Goal: Navigation & Orientation: Find specific page/section

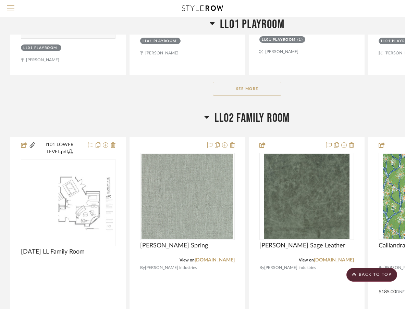
click at [3, 9] on button "Menu" at bounding box center [10, 8] width 21 height 17
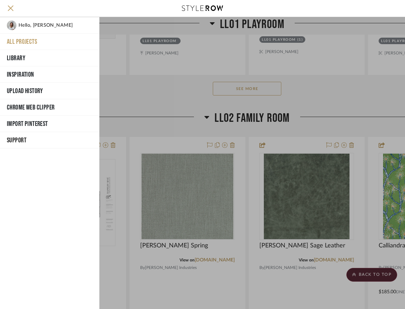
click at [22, 42] on button "All Projects" at bounding box center [49, 42] width 99 height 16
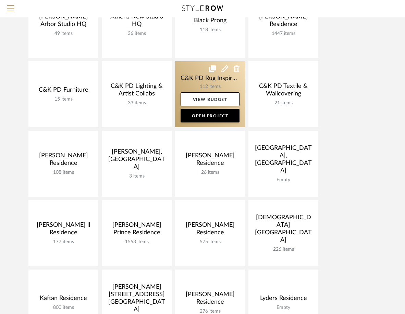
scroll to position [29, 0]
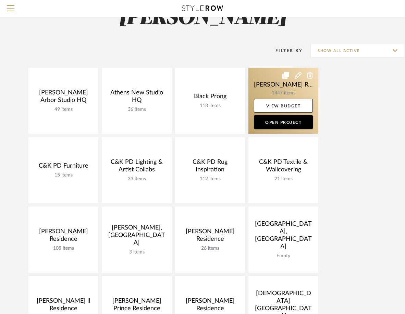
click at [263, 94] on link at bounding box center [283, 101] width 70 height 66
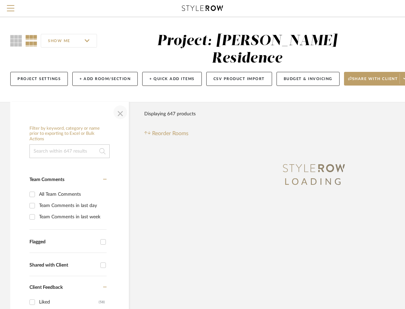
click at [116, 104] on span "button" at bounding box center [120, 112] width 16 height 16
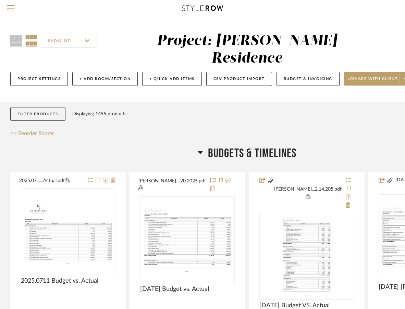
scroll to position [9, 0]
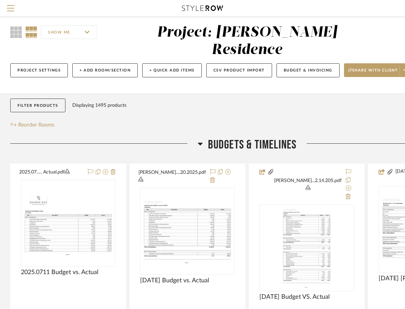
click at [236, 138] on span "Budgets & Timelines" at bounding box center [252, 145] width 89 height 15
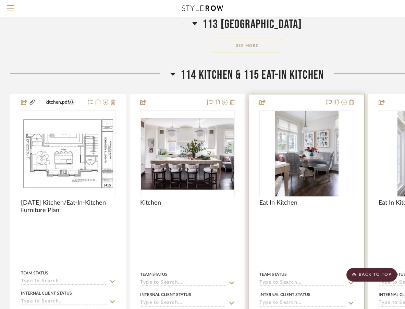
scroll to position [4269, 0]
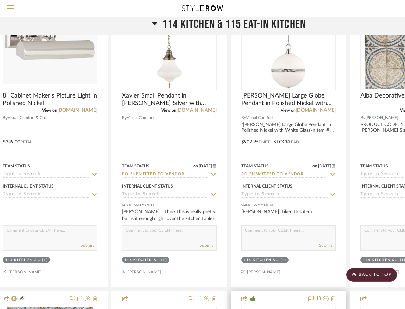
scroll to position [4731, 18]
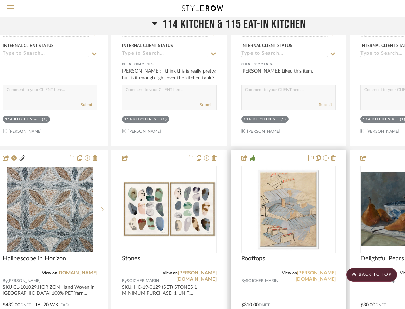
click at [312, 271] on link "[PERSON_NAME][DOMAIN_NAME]" at bounding box center [316, 276] width 40 height 11
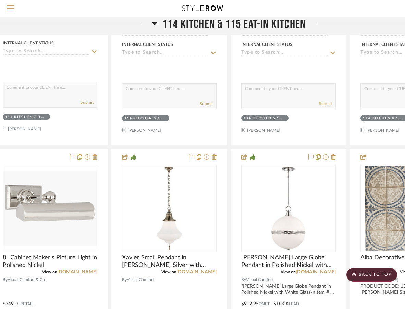
click at [207, 8] on icon at bounding box center [202, 7] width 41 height 5
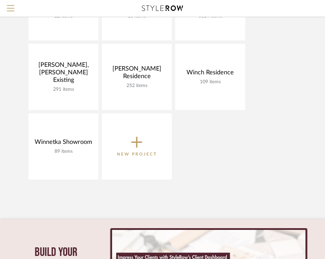
scroll to position [760, 0]
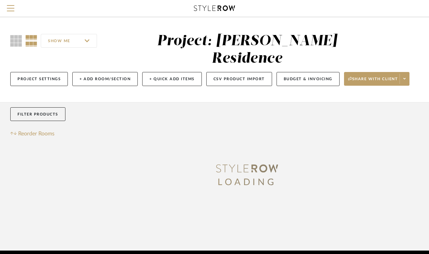
click at [215, 5] on div at bounding box center [214, 8] width 386 height 17
click at [226, 12] on div at bounding box center [214, 8] width 386 height 17
click at [226, 8] on icon at bounding box center [214, 7] width 41 height 5
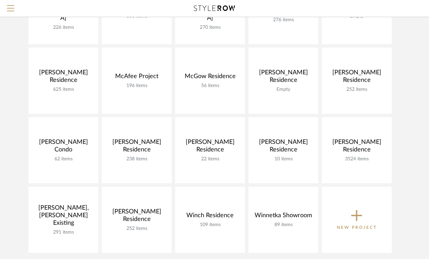
scroll to position [324, 0]
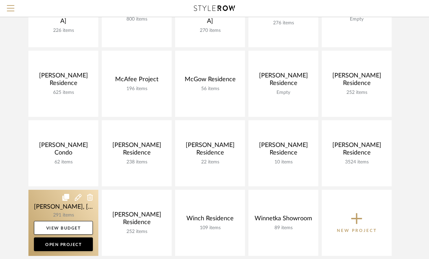
click at [58, 208] on link at bounding box center [63, 223] width 70 height 66
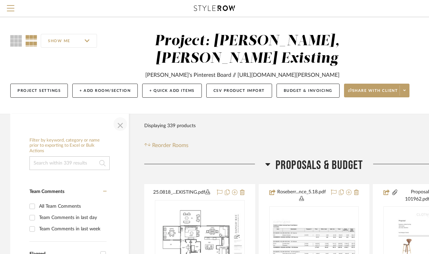
click at [118, 126] on span "button" at bounding box center [120, 124] width 16 height 16
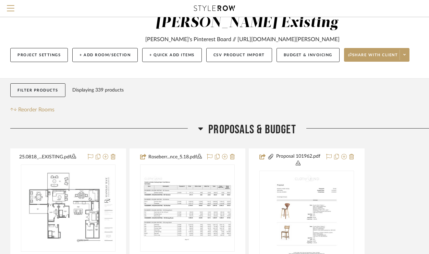
scroll to position [50, 0]
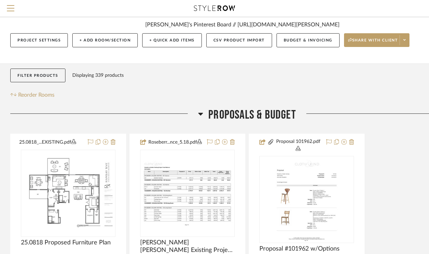
click at [224, 120] on span "Proposals & Budget" at bounding box center [252, 115] width 88 height 15
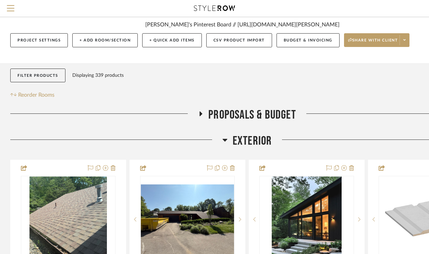
click at [237, 138] on span "Exterior" at bounding box center [252, 141] width 39 height 15
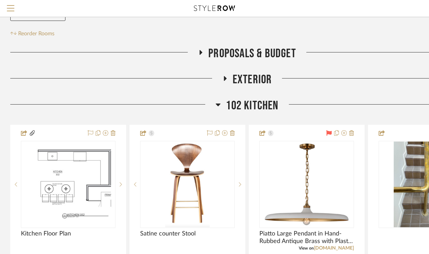
scroll to position [123, 0]
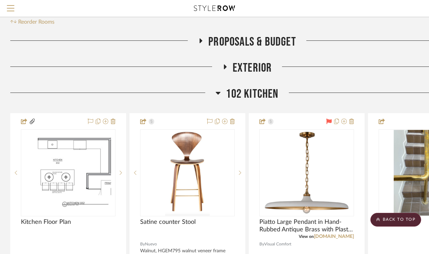
click at [256, 99] on span "102 Kitchen" at bounding box center [252, 94] width 52 height 15
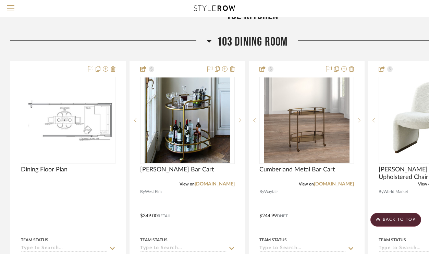
scroll to position [212, 0]
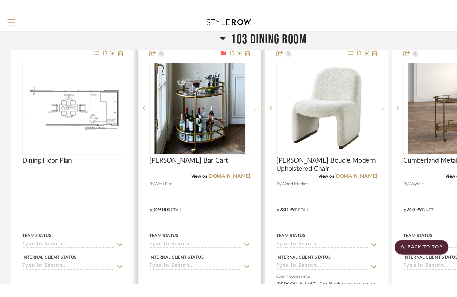
scroll to position [233, 0]
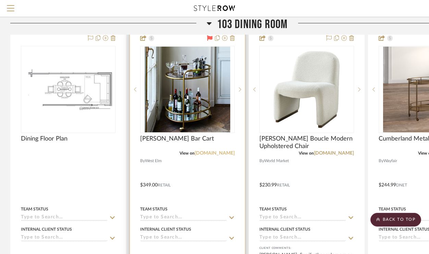
click at [224, 154] on link "[DOMAIN_NAME]" at bounding box center [215, 153] width 40 height 5
click at [216, 154] on link "[DOMAIN_NAME]" at bounding box center [215, 153] width 40 height 5
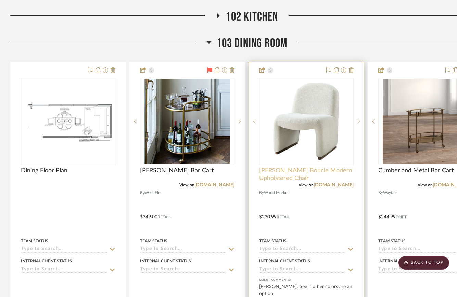
scroll to position [241, 0]
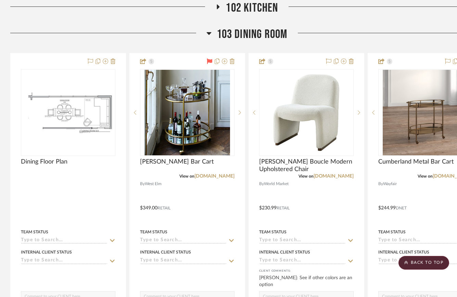
click at [235, 34] on span "103 Dining Room" at bounding box center [252, 34] width 71 height 15
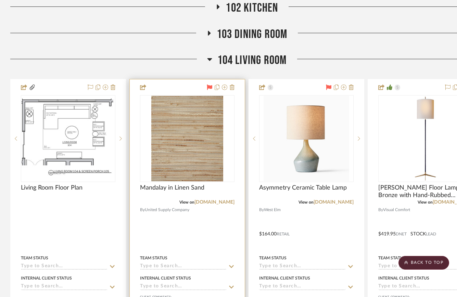
scroll to position [246, 0]
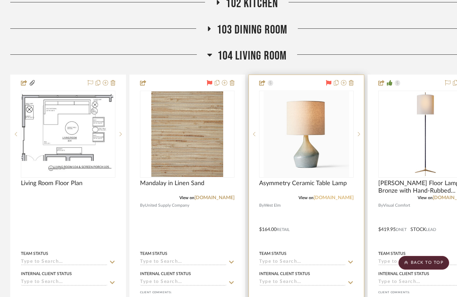
click at [351, 197] on link "[DOMAIN_NAME]" at bounding box center [334, 198] width 40 height 5
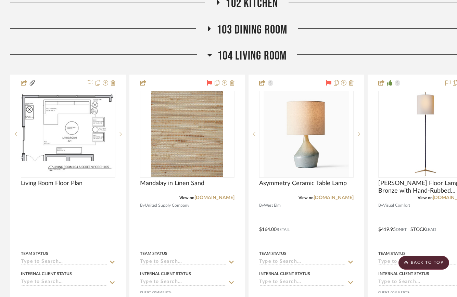
click at [234, 61] on span "104 Living Room" at bounding box center [252, 56] width 70 height 15
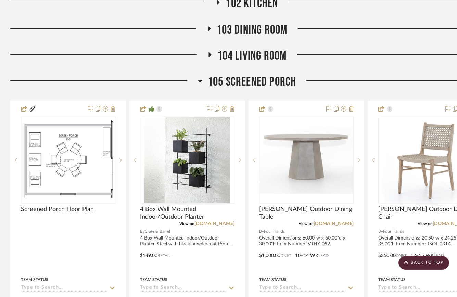
click at [250, 80] on span "105 Screened Porch" at bounding box center [252, 82] width 89 height 15
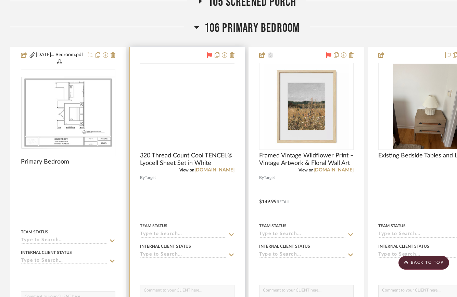
scroll to position [330, 0]
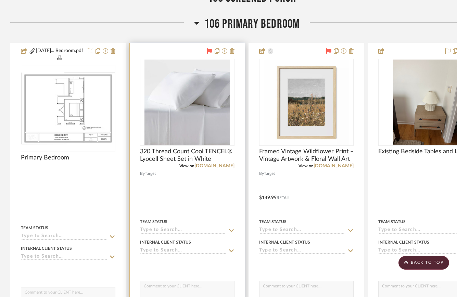
click at [223, 170] on div at bounding box center [187, 196] width 115 height 306
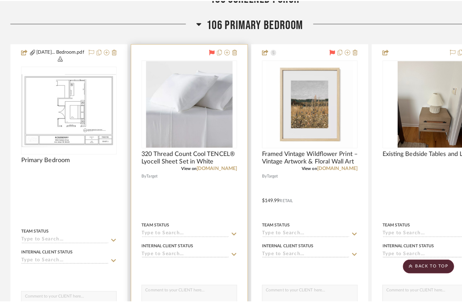
scroll to position [0, 0]
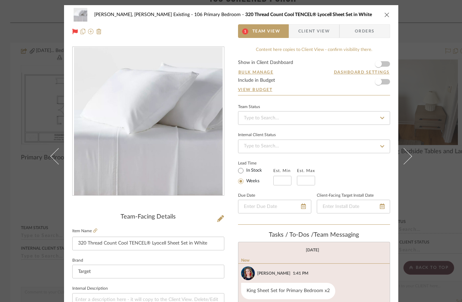
click at [5, 219] on div "Roseberry, Holden Existing 106 Primary Bedroom 320 Thread Count Cool TENCEL® Ly…" at bounding box center [231, 151] width 462 height 302
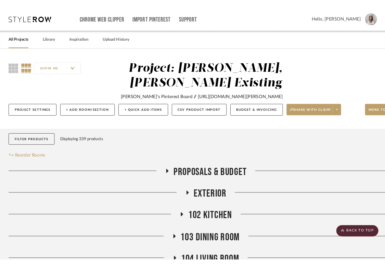
scroll to position [330, 0]
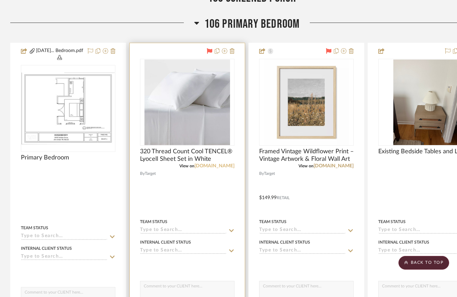
click at [215, 167] on link "target.com" at bounding box center [215, 166] width 40 height 5
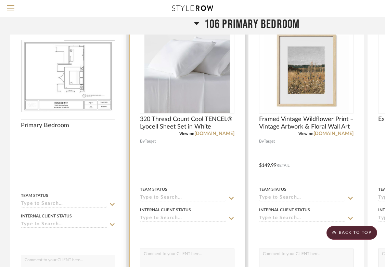
scroll to position [284, 0]
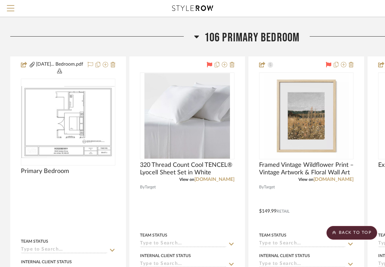
click at [253, 40] on span "106 Primary Bedroom" at bounding box center [252, 37] width 96 height 15
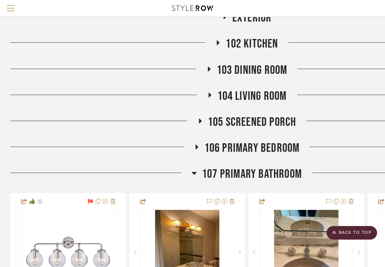
scroll to position [85, 0]
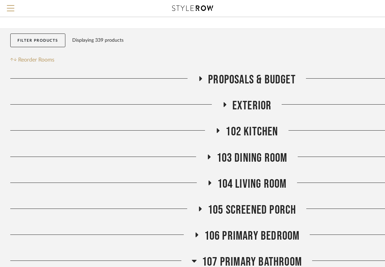
click at [265, 184] on span "104 Living Room" at bounding box center [252, 184] width 70 height 15
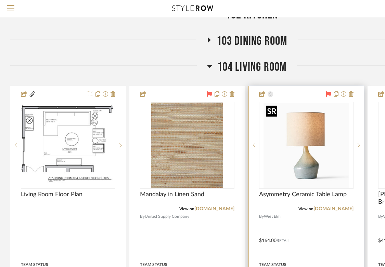
scroll to position [236, 0]
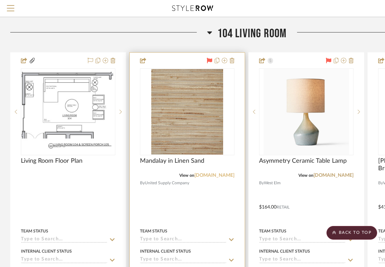
click at [215, 177] on link "unitedsupplyco.com" at bounding box center [215, 175] width 40 height 5
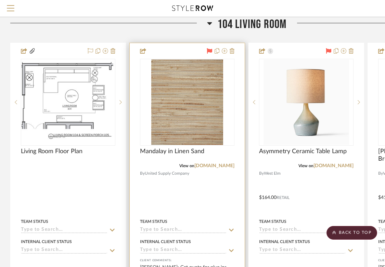
scroll to position [284, 0]
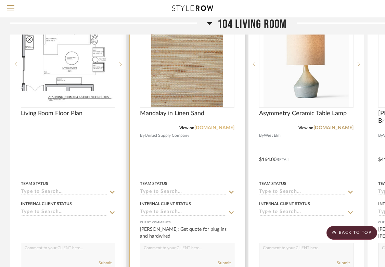
click at [214, 128] on link "unitedsupplyco.com" at bounding box center [215, 128] width 40 height 5
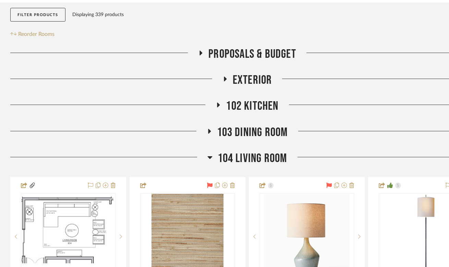
scroll to position [135, 0]
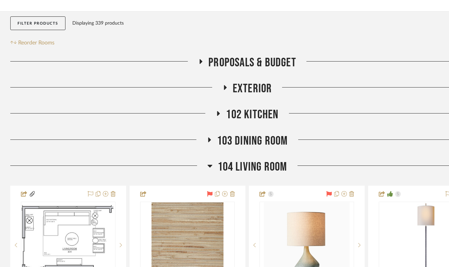
click at [233, 168] on span "104 Living Room" at bounding box center [252, 167] width 70 height 15
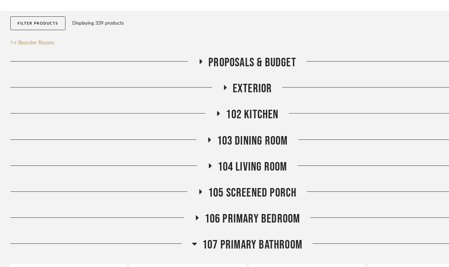
scroll to position [287, 0]
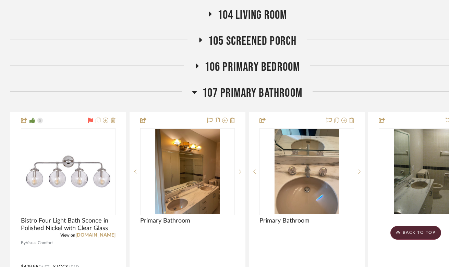
click at [238, 62] on span "106 Primary Bedroom" at bounding box center [252, 67] width 96 height 15
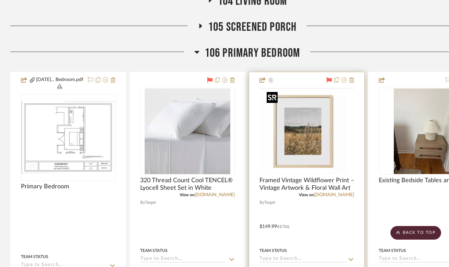
scroll to position [310, 0]
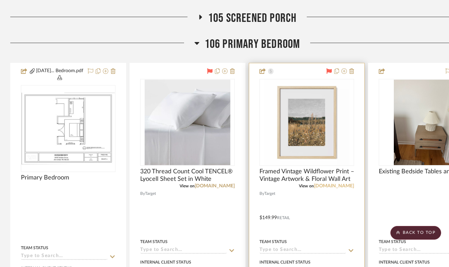
click at [339, 188] on link "target.com" at bounding box center [334, 186] width 40 height 5
click at [305, 151] on img "0" at bounding box center [307, 123] width 86 height 86
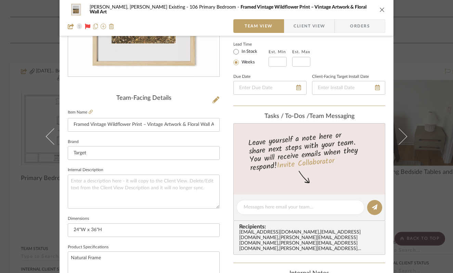
scroll to position [81, 0]
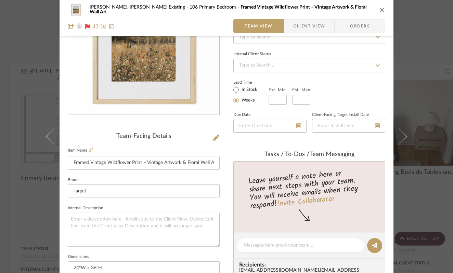
click at [422, 70] on div "Roseberry, Holden Existing 106 Primary Bedroom Framed Vintage Wildflower Print …" at bounding box center [226, 136] width 453 height 273
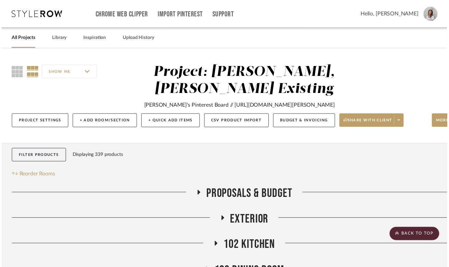
scroll to position [310, 0]
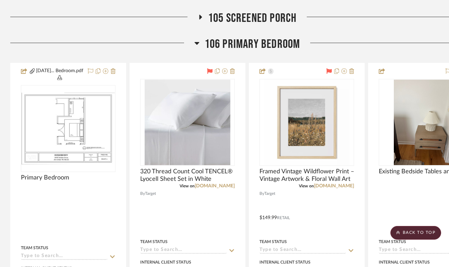
click at [230, 42] on span "106 Primary Bedroom" at bounding box center [252, 44] width 96 height 15
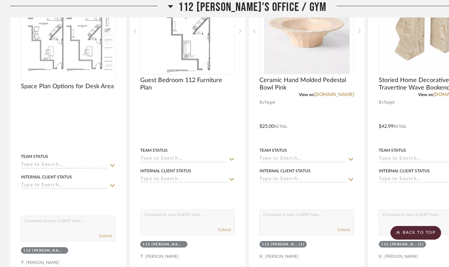
scroll to position [2394, 0]
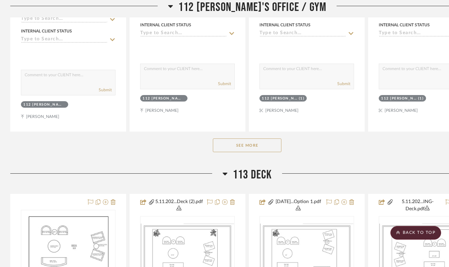
click at [244, 150] on button "See More" at bounding box center [247, 146] width 68 height 14
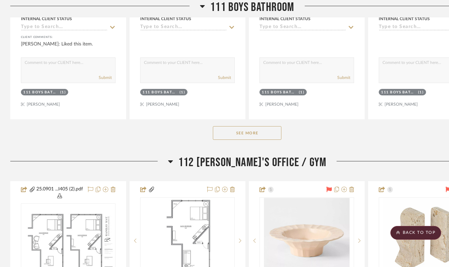
scroll to position [2113, 0]
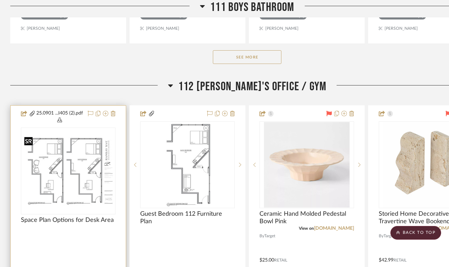
click at [77, 170] on img "0" at bounding box center [68, 172] width 93 height 72
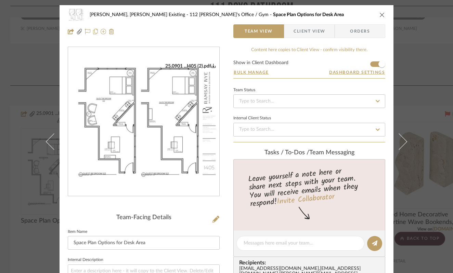
scroll to position [4, 0]
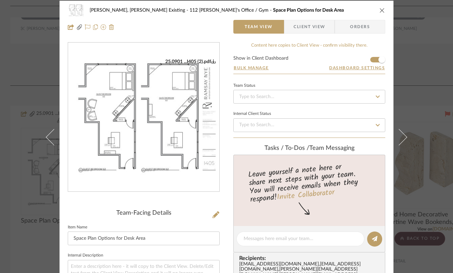
click at [283, 87] on div "Team Status" at bounding box center [310, 92] width 152 height 23
click at [282, 83] on div "Team Status" at bounding box center [310, 92] width 152 height 23
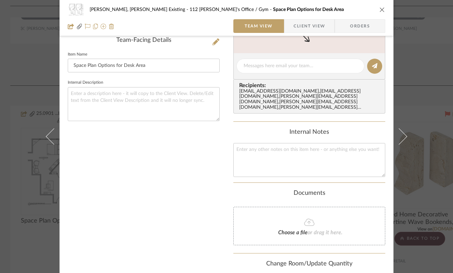
scroll to position [0, 0]
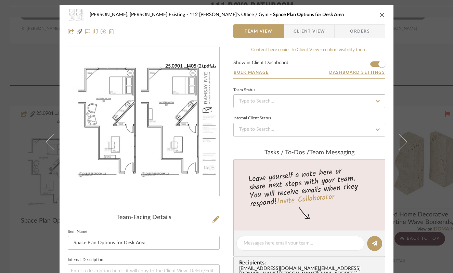
click at [381, 16] on icon "close" at bounding box center [382, 14] width 5 height 5
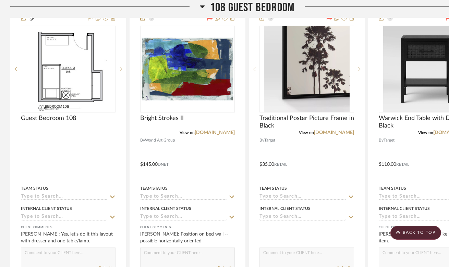
scroll to position [714, 0]
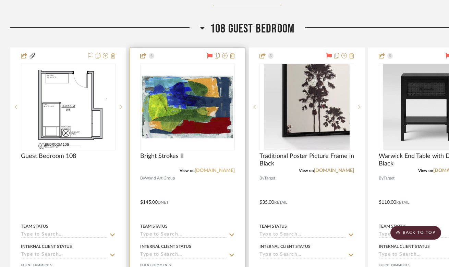
click at [226, 170] on link "[DOMAIN_NAME]" at bounding box center [215, 170] width 40 height 5
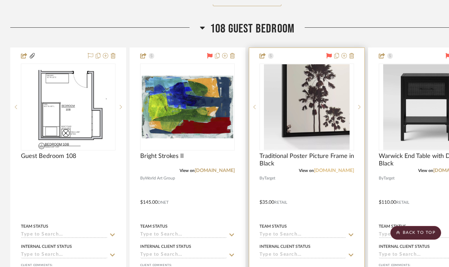
click at [348, 169] on link "target.com" at bounding box center [334, 170] width 40 height 5
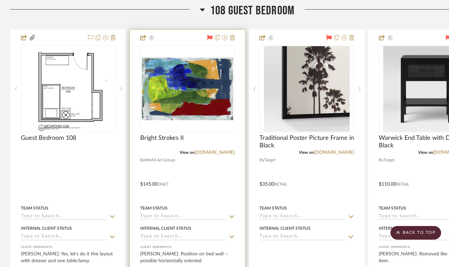
scroll to position [751, 0]
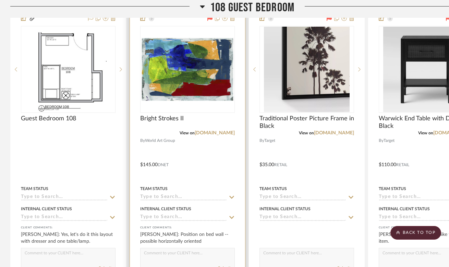
click at [204, 176] on div at bounding box center [187, 160] width 115 height 300
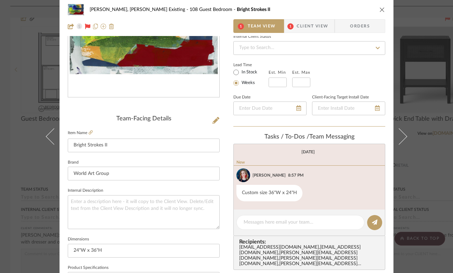
scroll to position [0, 0]
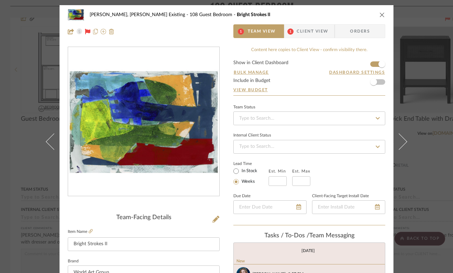
click at [304, 34] on span "Client View" at bounding box center [313, 31] width 32 height 14
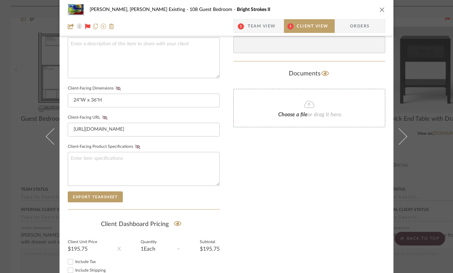
scroll to position [152, 0]
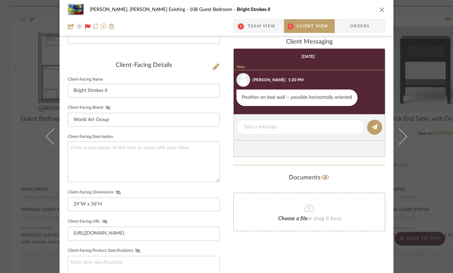
click at [258, 26] on span "Team View" at bounding box center [262, 26] width 28 height 14
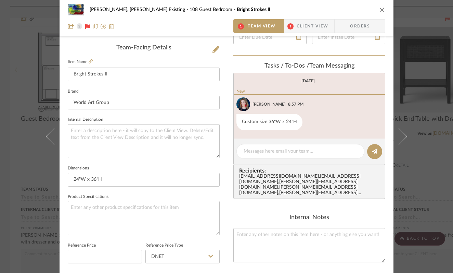
scroll to position [137, 0]
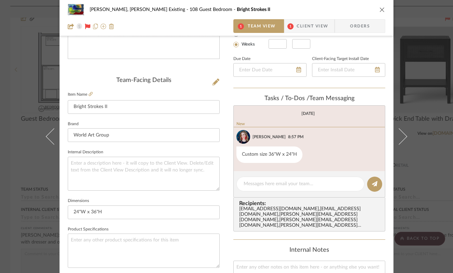
click at [428, 130] on div "Roseberry, Holden Existing 108 Guest Bedroom Bright Strokes II 1 Team View 1 Cl…" at bounding box center [226, 136] width 453 height 273
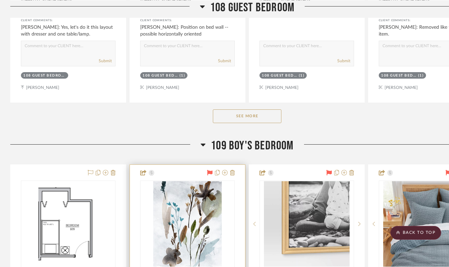
scroll to position [931, 0]
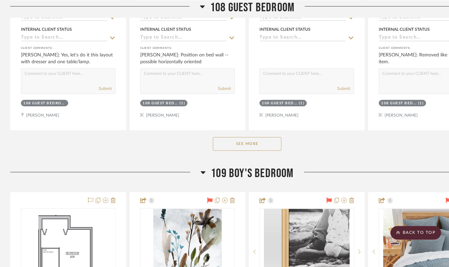
click at [249, 141] on button "See More" at bounding box center [247, 144] width 68 height 14
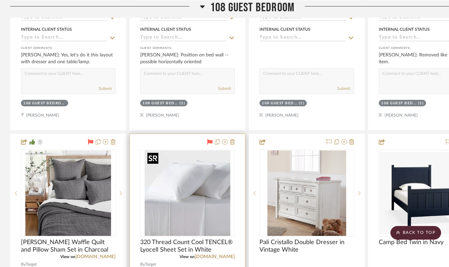
scroll to position [1059, 0]
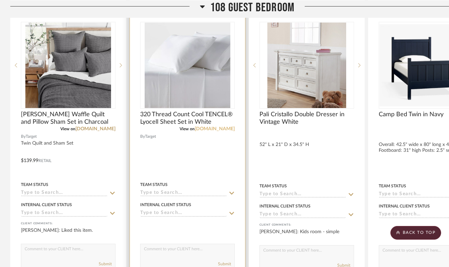
click at [218, 128] on link "target.com" at bounding box center [215, 129] width 40 height 5
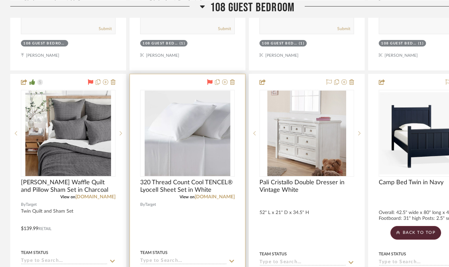
scroll to position [953, 0]
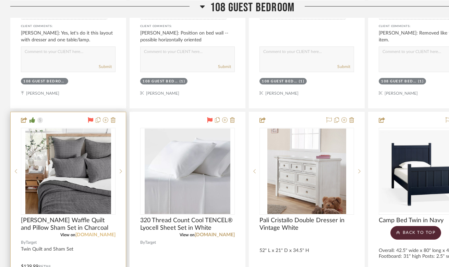
click at [101, 237] on link "target.com" at bounding box center [95, 235] width 40 height 5
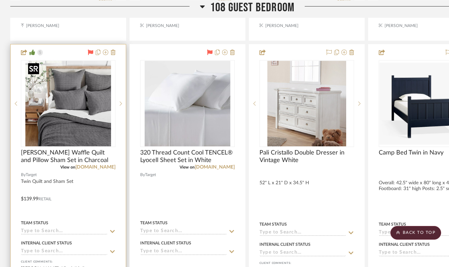
scroll to position [1059, 0]
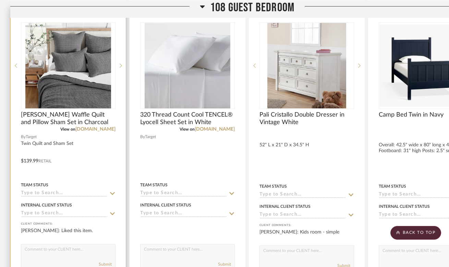
click at [73, 153] on div at bounding box center [68, 157] width 115 height 301
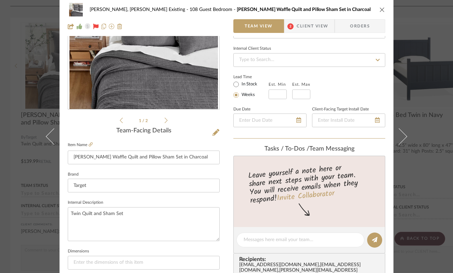
scroll to position [0, 0]
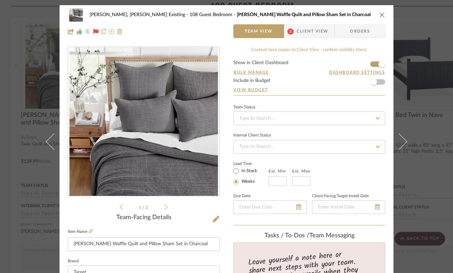
click at [15, 155] on div "Roseberry, Holden Existing 108 Guest Bedroom Mills Waffle Quilt and Pillow Sham…" at bounding box center [226, 136] width 453 height 273
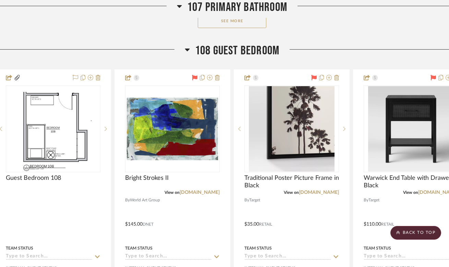
scroll to position [692, 45]
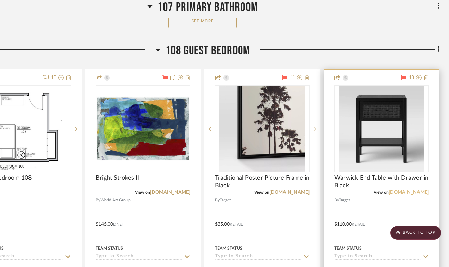
click at [418, 191] on link "target.com" at bounding box center [408, 192] width 40 height 5
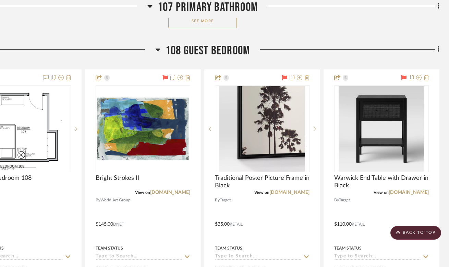
click at [208, 57] on span "108 Guest Bedroom" at bounding box center [207, 50] width 84 height 15
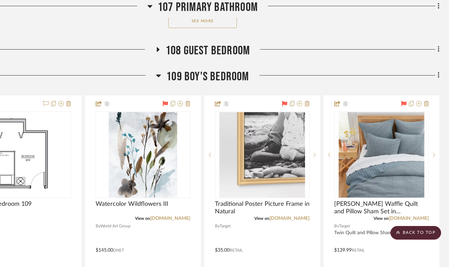
click at [211, 76] on span "109 Boy's Bedroom" at bounding box center [207, 77] width 83 height 15
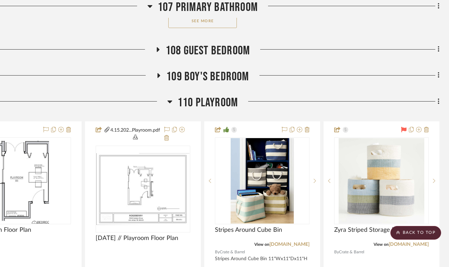
click at [302, 76] on div at bounding box center [344, 78] width 190 height 17
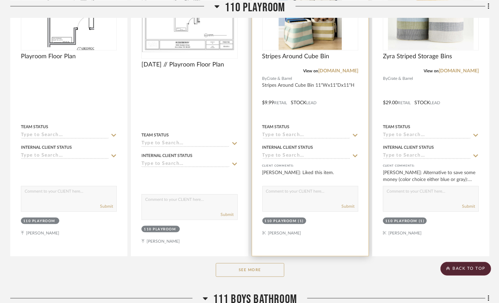
scroll to position [923, 0]
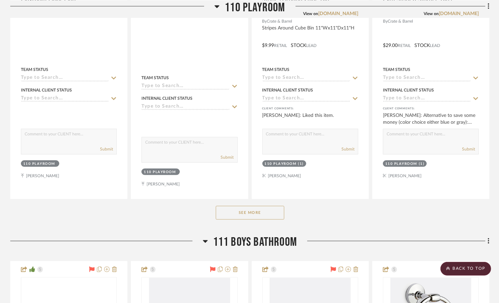
click at [248, 209] on button "See More" at bounding box center [250, 213] width 68 height 14
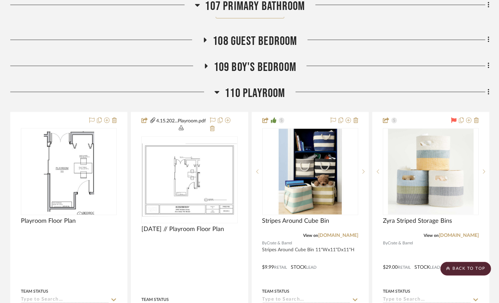
scroll to position [583, 0]
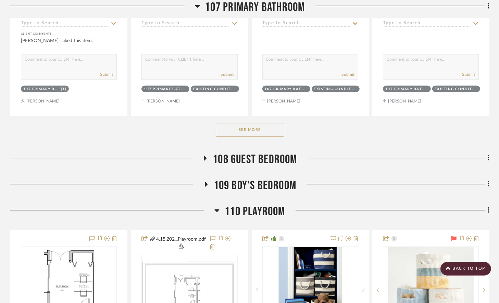
click at [262, 211] on span "110 Playroom" at bounding box center [255, 211] width 60 height 15
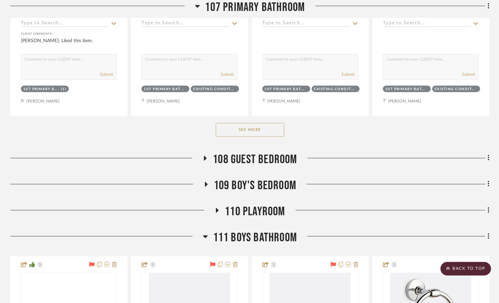
scroll to position [625, 0]
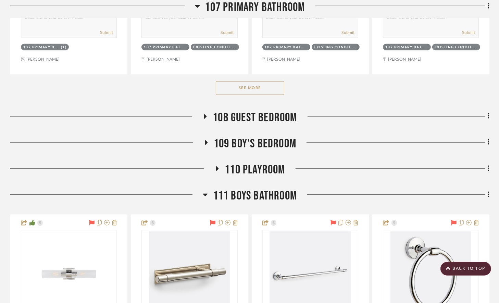
click at [250, 136] on span "109 Boy's Bedroom" at bounding box center [255, 143] width 83 height 15
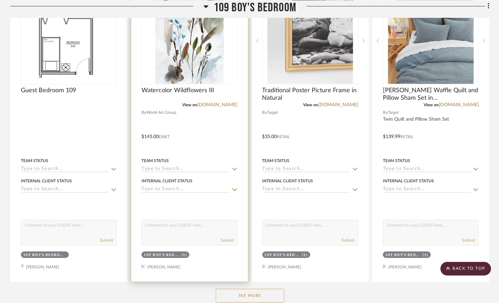
scroll to position [934, 0]
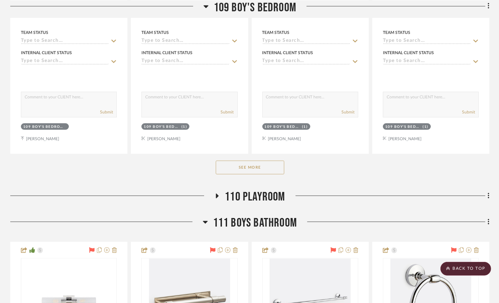
click at [246, 169] on button "See More" at bounding box center [250, 168] width 68 height 14
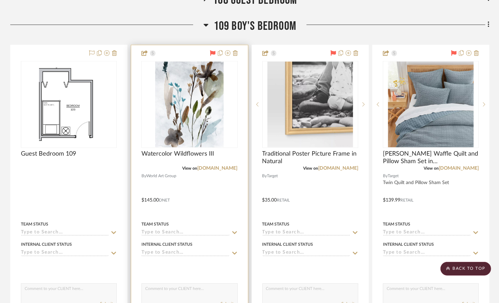
scroll to position [733, 0]
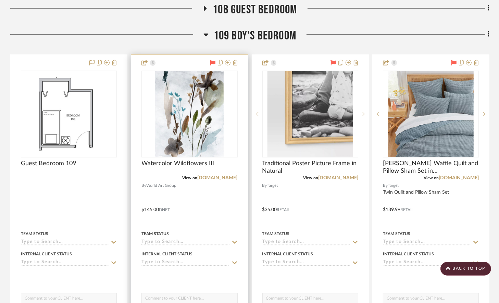
click at [230, 173] on div "Watercolor Wildflowers III" at bounding box center [189, 167] width 96 height 15
click at [228, 176] on link "[DOMAIN_NAME]" at bounding box center [218, 177] width 40 height 5
click at [218, 219] on div at bounding box center [189, 205] width 116 height 300
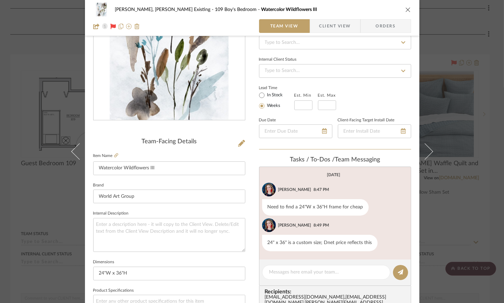
scroll to position [100, 0]
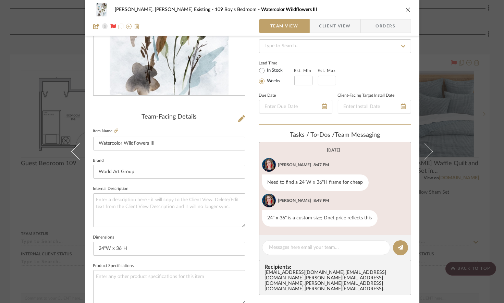
click at [27, 187] on div "Roseberry, Holden Existing 109 Boy's Bedroom Watercolor Wildflowers III Team Vi…" at bounding box center [252, 151] width 504 height 303
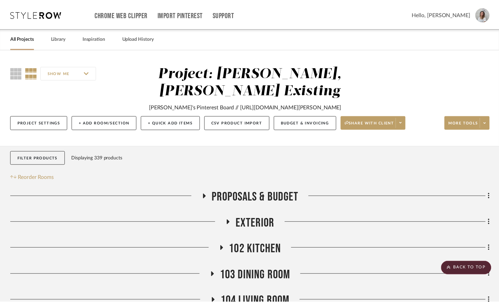
scroll to position [733, 0]
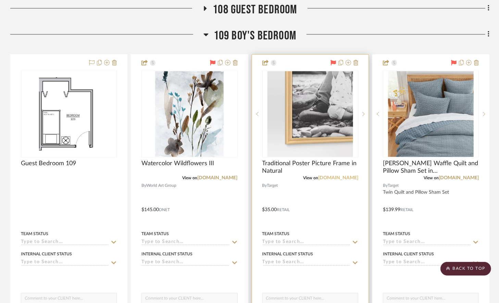
click at [341, 176] on link "target.com" at bounding box center [338, 177] width 40 height 5
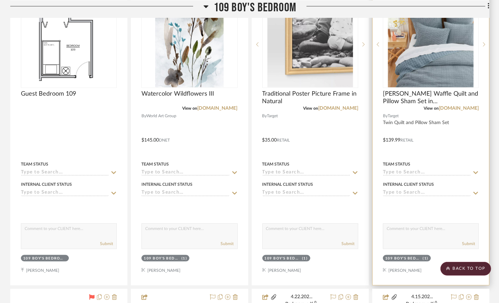
scroll to position [793, 0]
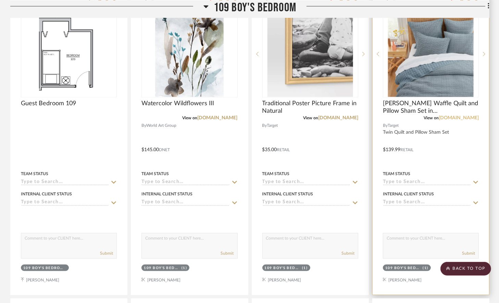
click at [428, 118] on link "target.com" at bounding box center [459, 117] width 40 height 5
